Goal: Navigation & Orientation: Find specific page/section

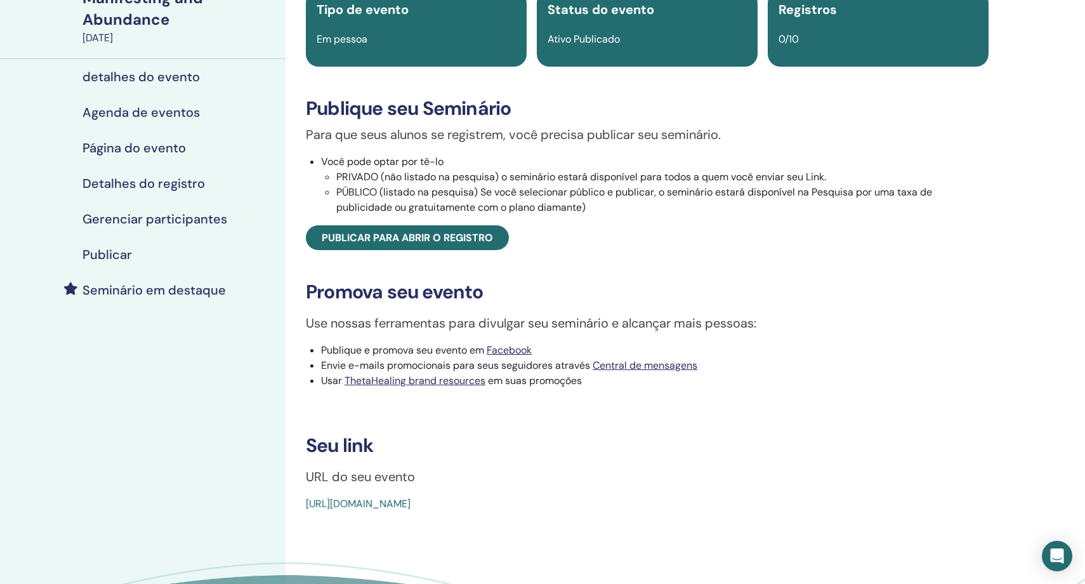
scroll to position [126, 0]
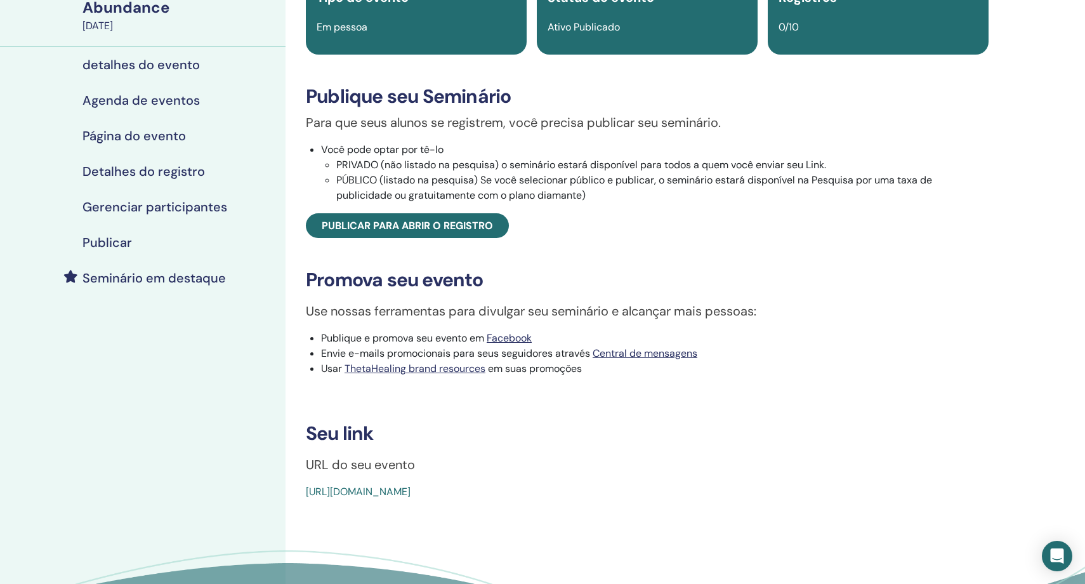
click at [405, 498] on link "https://www.thetahealing.com/seminar-359429-details.html" at bounding box center [358, 491] width 105 height 13
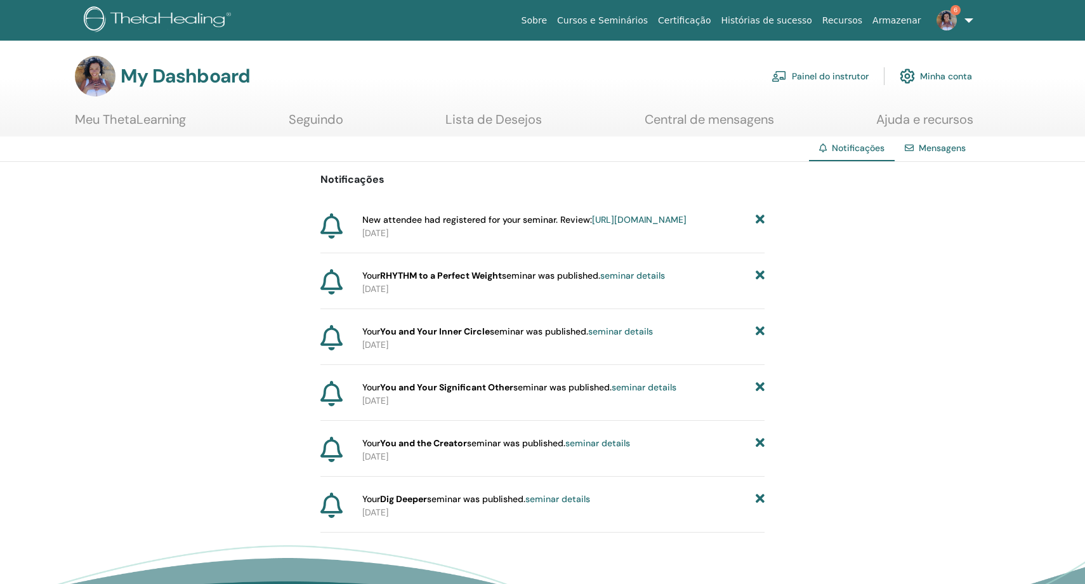
click at [760, 217] on icon at bounding box center [760, 219] width 9 height 13
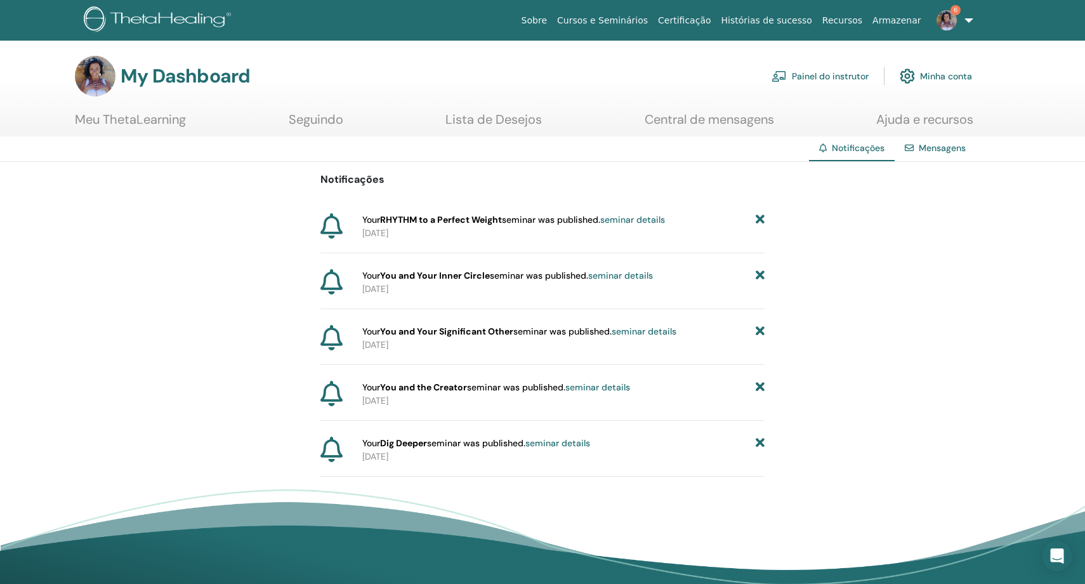
click at [760, 217] on icon at bounding box center [760, 219] width 9 height 13
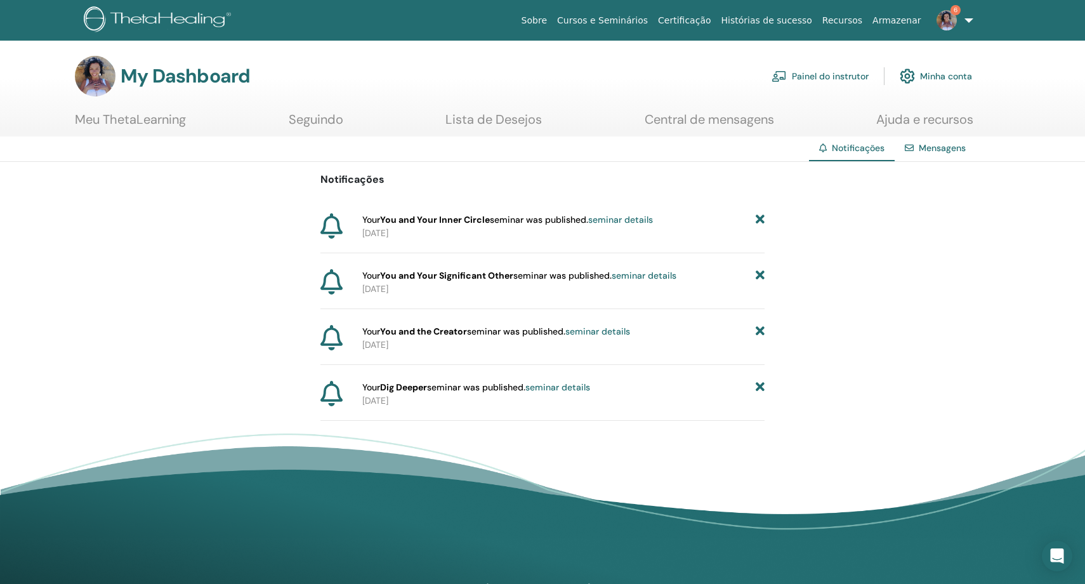
click at [760, 217] on icon at bounding box center [760, 219] width 9 height 13
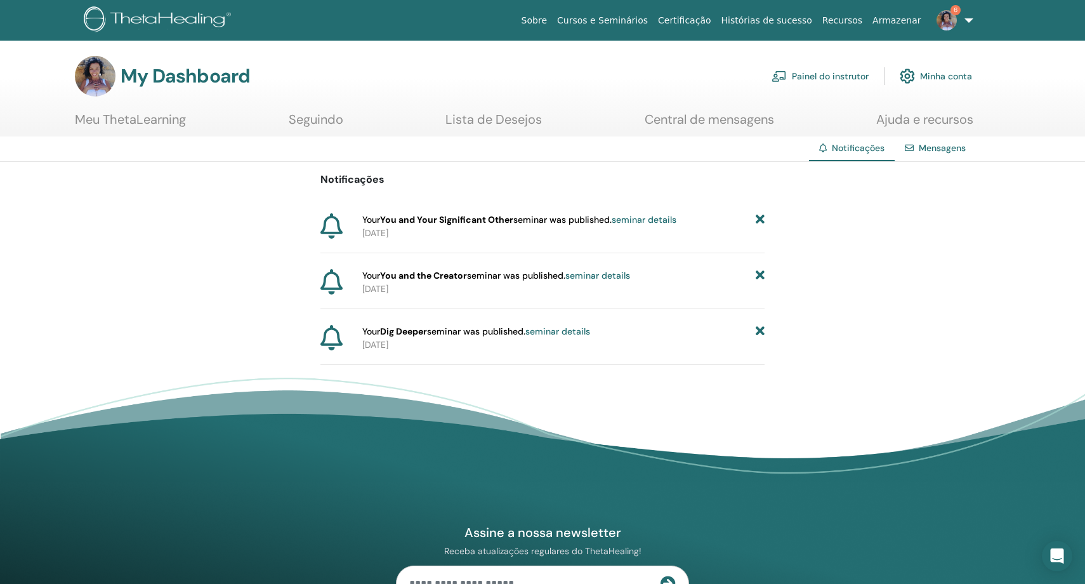
click at [760, 217] on icon at bounding box center [760, 219] width 9 height 13
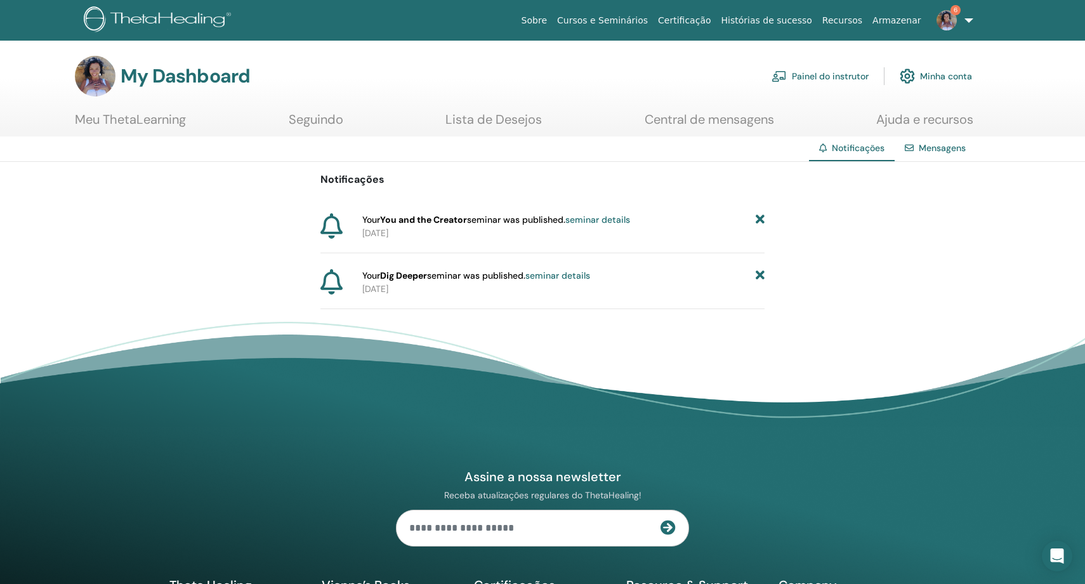
click at [760, 217] on icon at bounding box center [760, 219] width 9 height 13
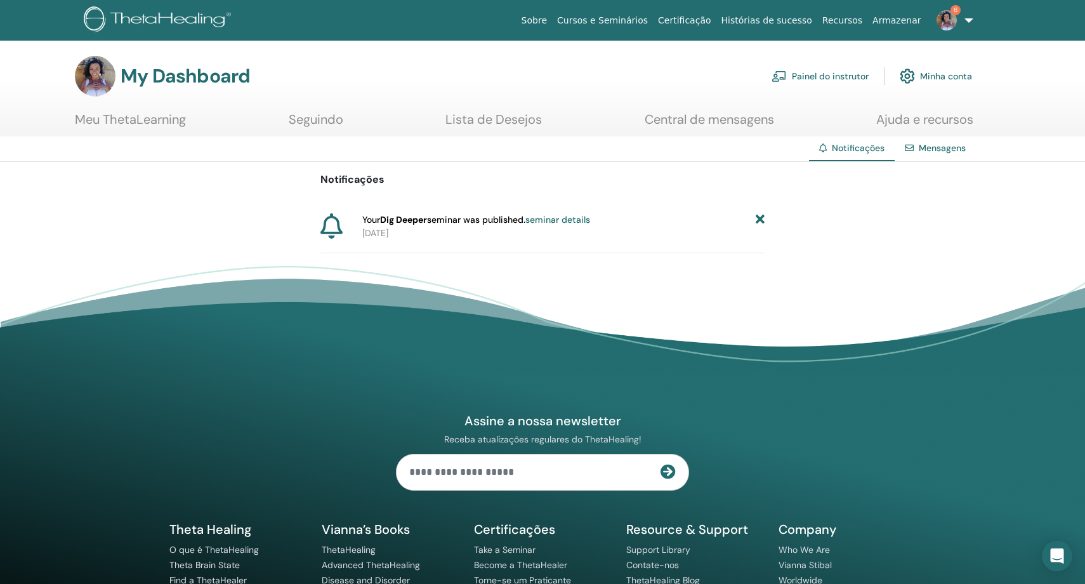
click at [760, 217] on icon at bounding box center [760, 219] width 9 height 13
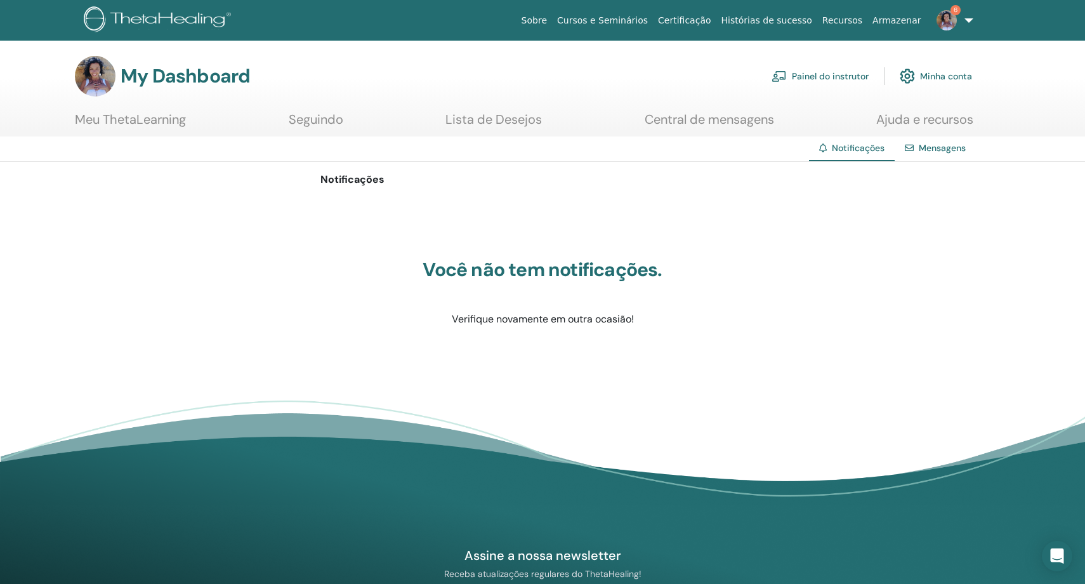
click at [945, 18] on img at bounding box center [947, 20] width 20 height 20
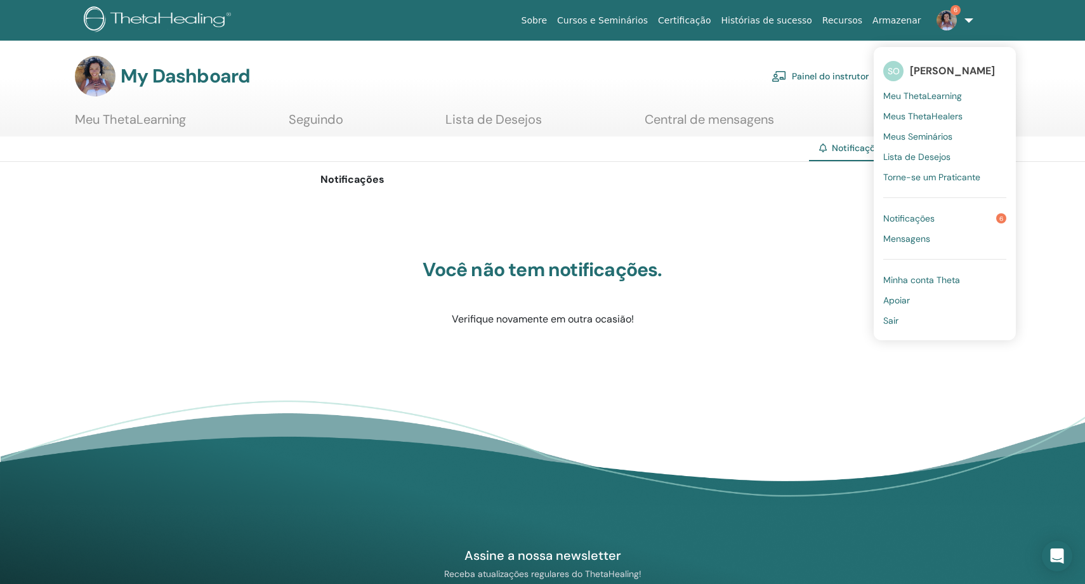
click at [822, 74] on link "Painel do instrutor" at bounding box center [820, 76] width 97 height 28
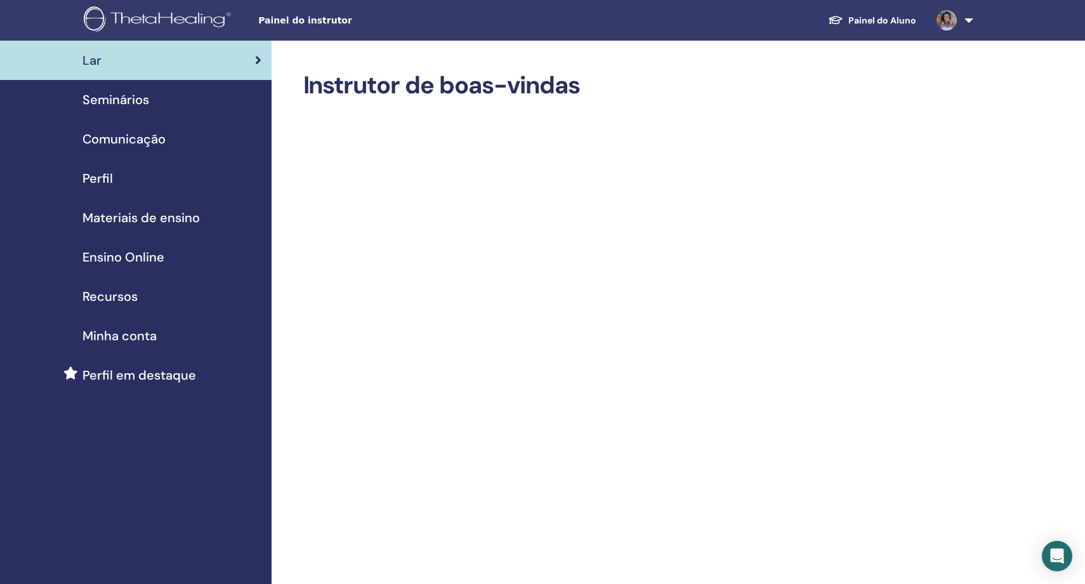
click at [102, 100] on span "Seminários" at bounding box center [116, 99] width 67 height 19
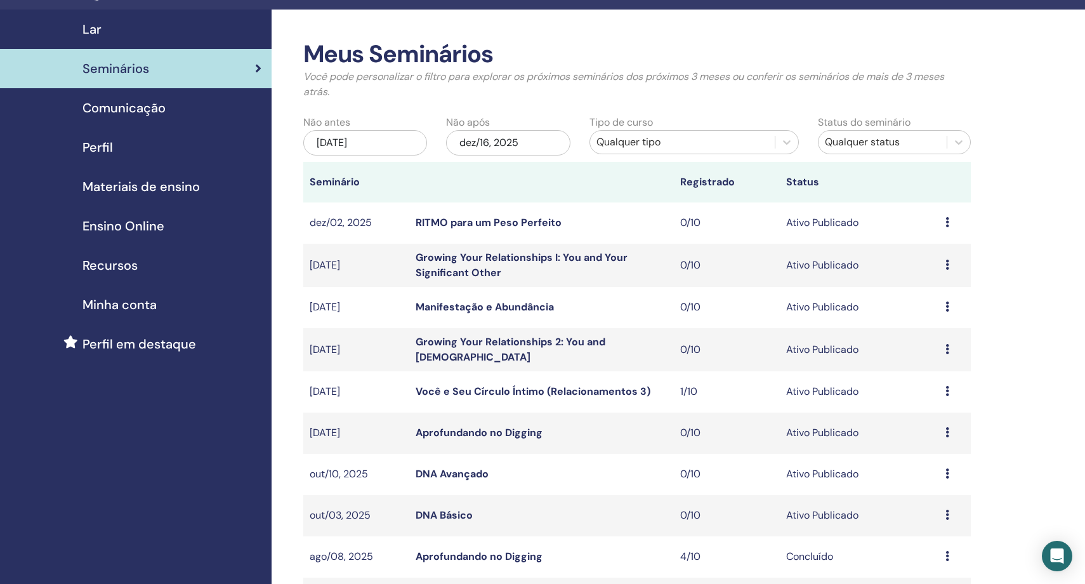
scroll to position [29, 0]
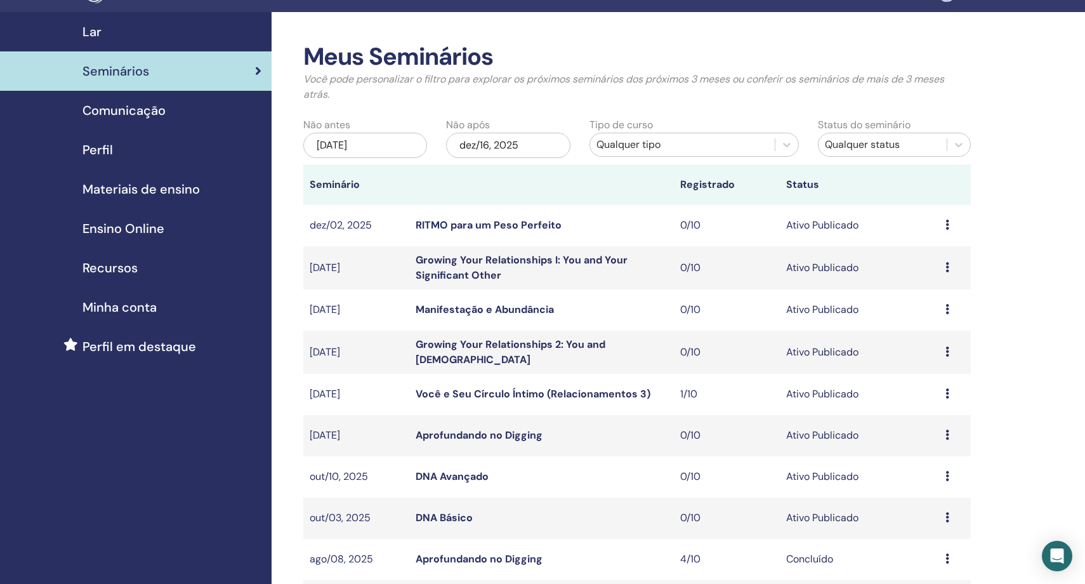
click at [508, 223] on link "RITMO para um Peso Perfeito" at bounding box center [489, 224] width 146 height 13
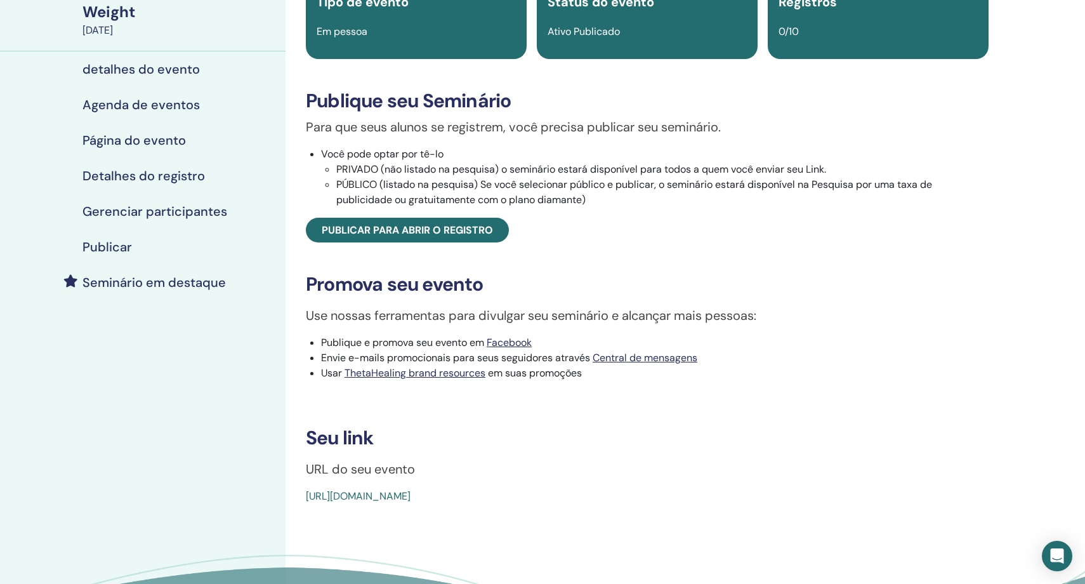
scroll to position [152, 0]
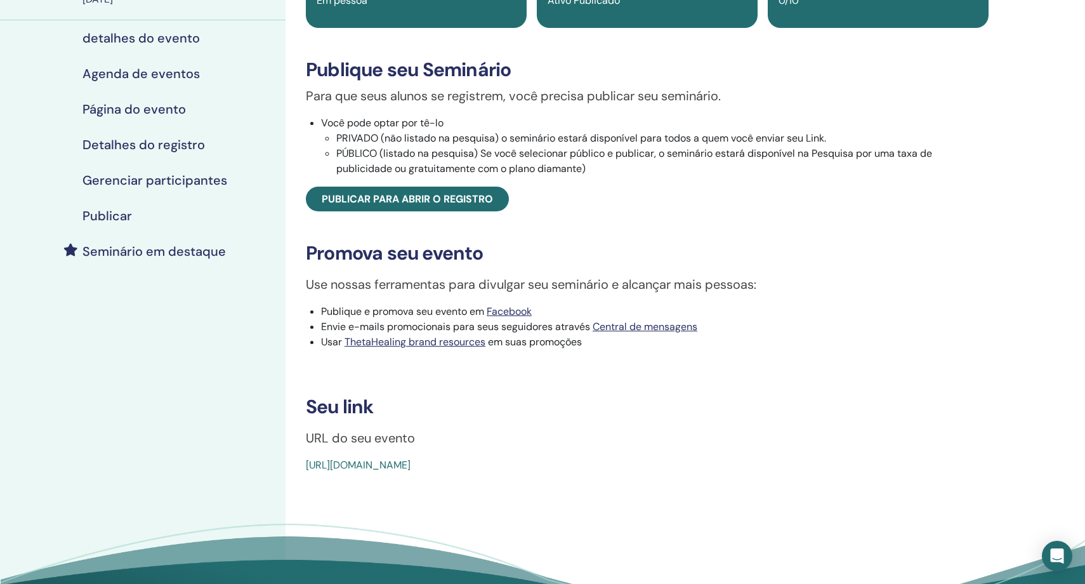
drag, startPoint x: 595, startPoint y: 479, endPoint x: 303, endPoint y: 481, distance: 291.9
click at [303, 473] on div "RHYTHM to a Perfect Weight Tipo de evento Em pessoa Status do evento Ativo Publ…" at bounding box center [647, 196] width 708 height 554
copy link "[URL][DOMAIN_NAME]"
